Goal: Task Accomplishment & Management: Manage account settings

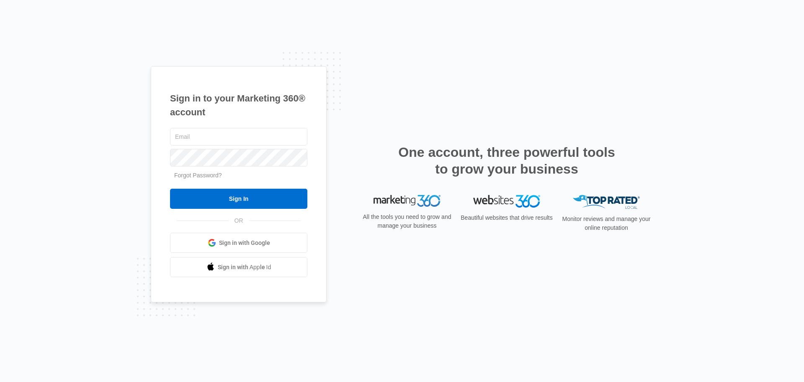
type input "[EMAIL_ADDRESS][DOMAIN_NAME]"
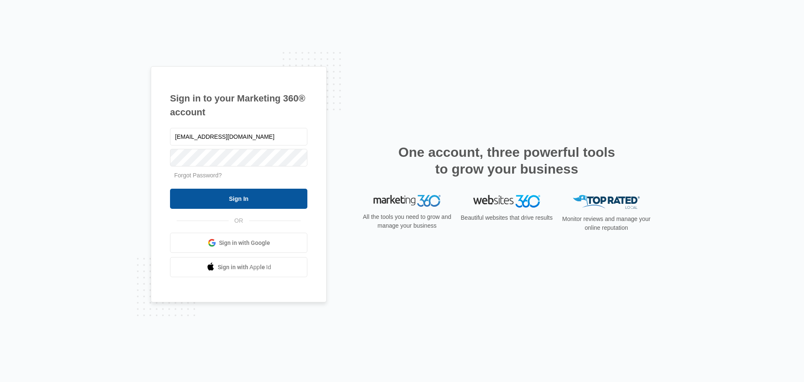
click at [287, 198] on input "Sign In" at bounding box center [238, 198] width 137 height 20
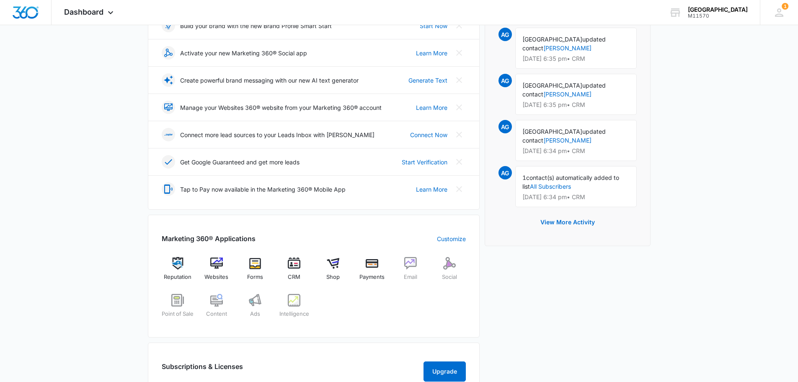
scroll to position [137, 0]
click at [294, 267] on img at bounding box center [294, 262] width 13 height 13
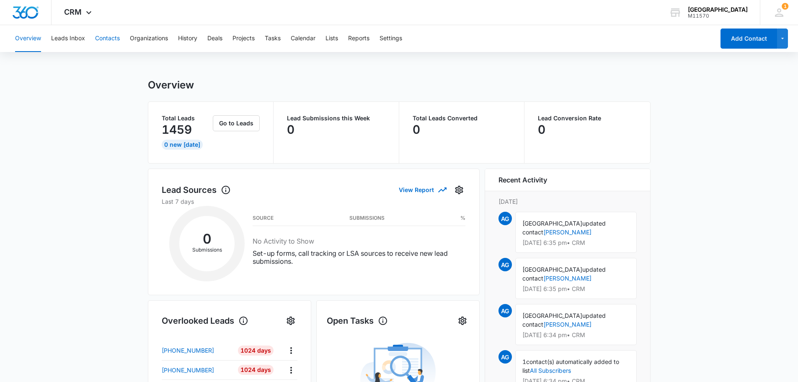
click at [109, 39] on button "Contacts" at bounding box center [107, 38] width 25 height 27
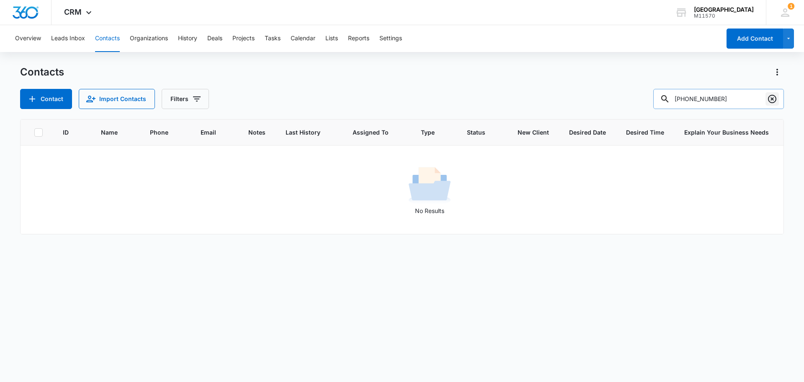
click at [770, 101] on icon "Clear" at bounding box center [772, 99] width 10 height 10
type input "8"
